Goal: Find specific page/section: Find specific page/section

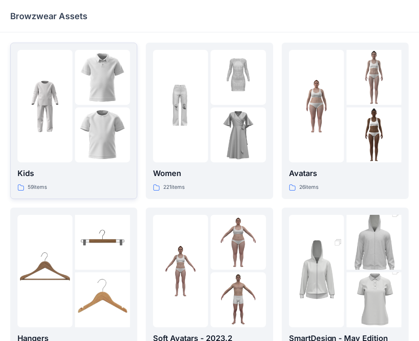
click at [77, 116] on img at bounding box center [102, 134] width 55 height 55
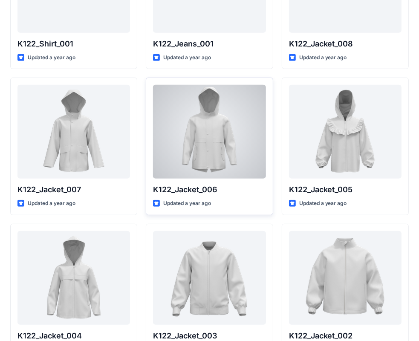
scroll to position [213, 0]
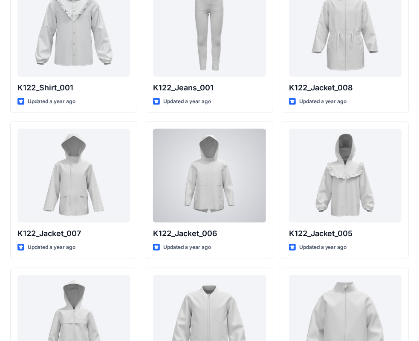
click at [246, 199] on div at bounding box center [209, 176] width 113 height 94
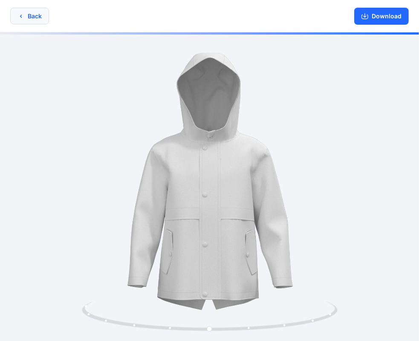
click at [24, 16] on button "Back" at bounding box center [29, 16] width 39 height 17
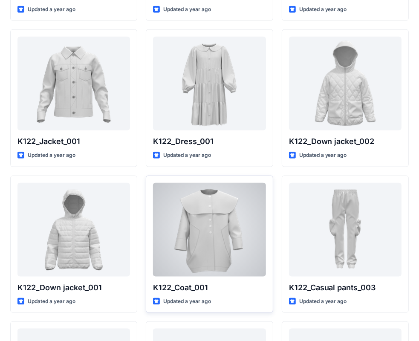
scroll to position [639, 0]
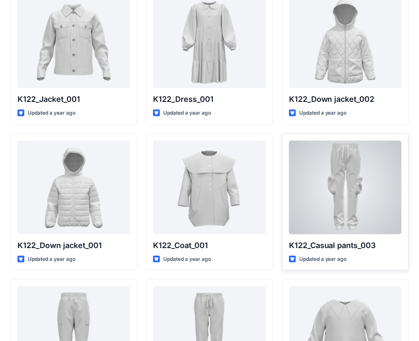
click at [344, 210] on div at bounding box center [345, 188] width 113 height 94
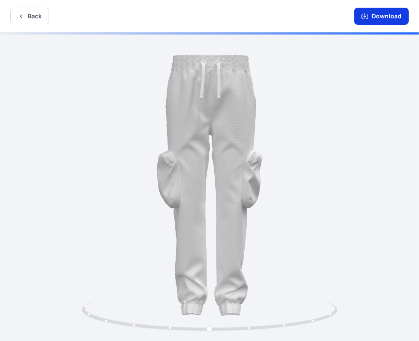
click at [367, 16] on icon "button" at bounding box center [364, 16] width 7 height 7
